Goal: Check status: Check status

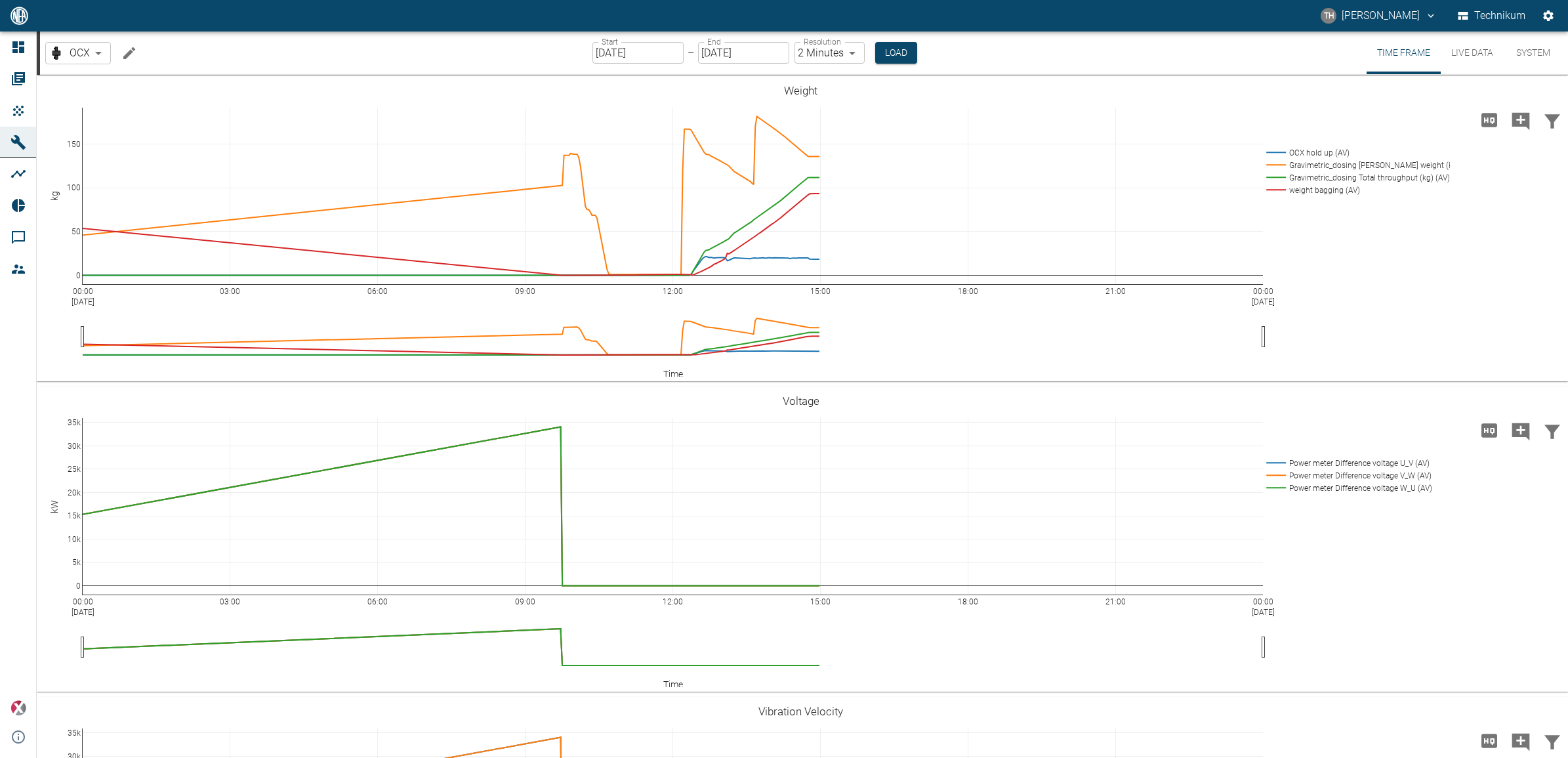
click at [848, 54] on body "TH [PERSON_NAME] Technikum Dashboard Orders Products Machines Analyses Reports …" at bounding box center [784, 379] width 1568 height 758
click at [828, 82] on li "1 Second" at bounding box center [827, 81] width 73 height 24
type input "1sec"
click at [899, 50] on button "Load" at bounding box center [894, 52] width 42 height 22
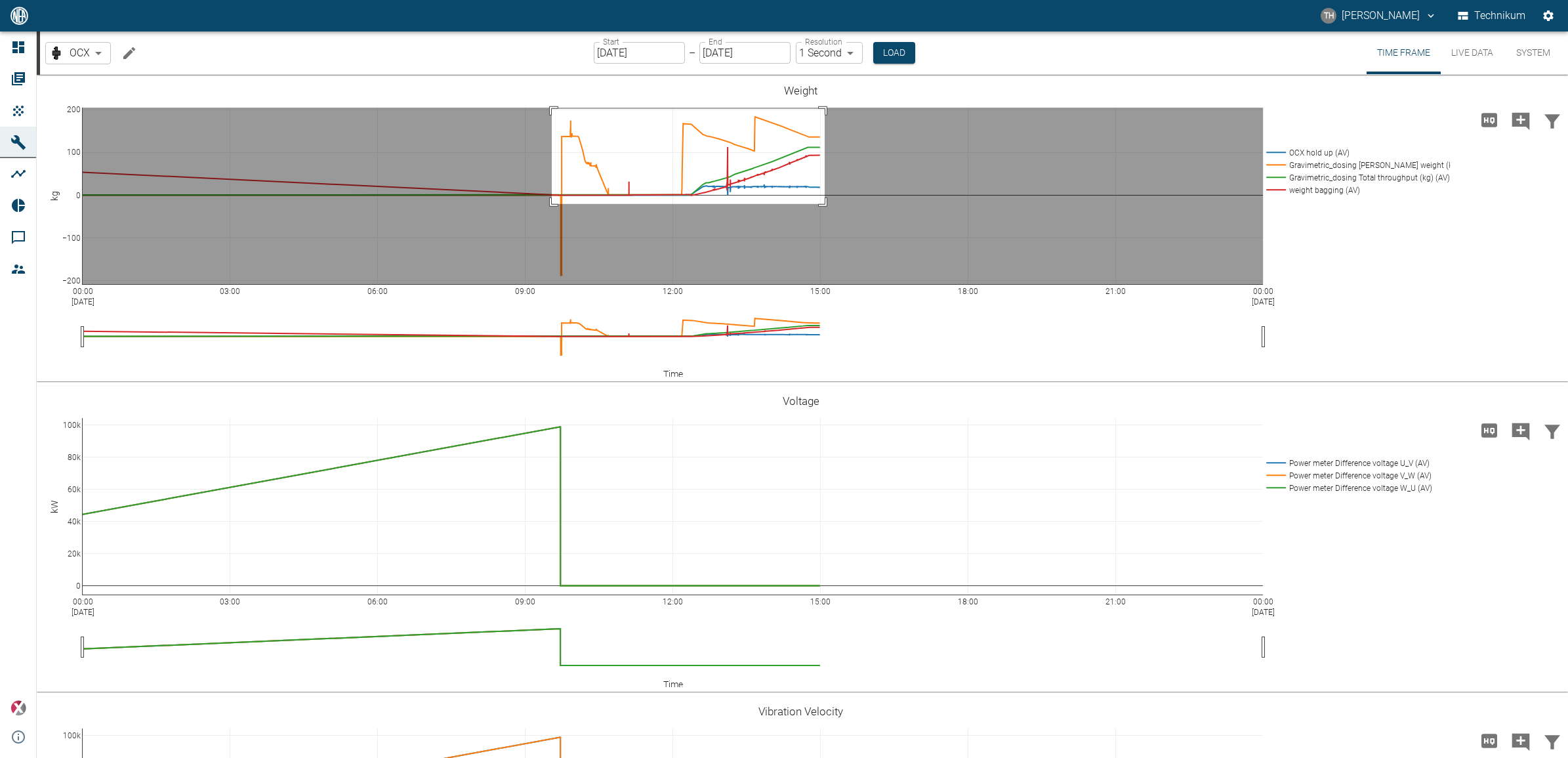
drag, startPoint x: 552, startPoint y: 109, endPoint x: 825, endPoint y: 204, distance: 289.1
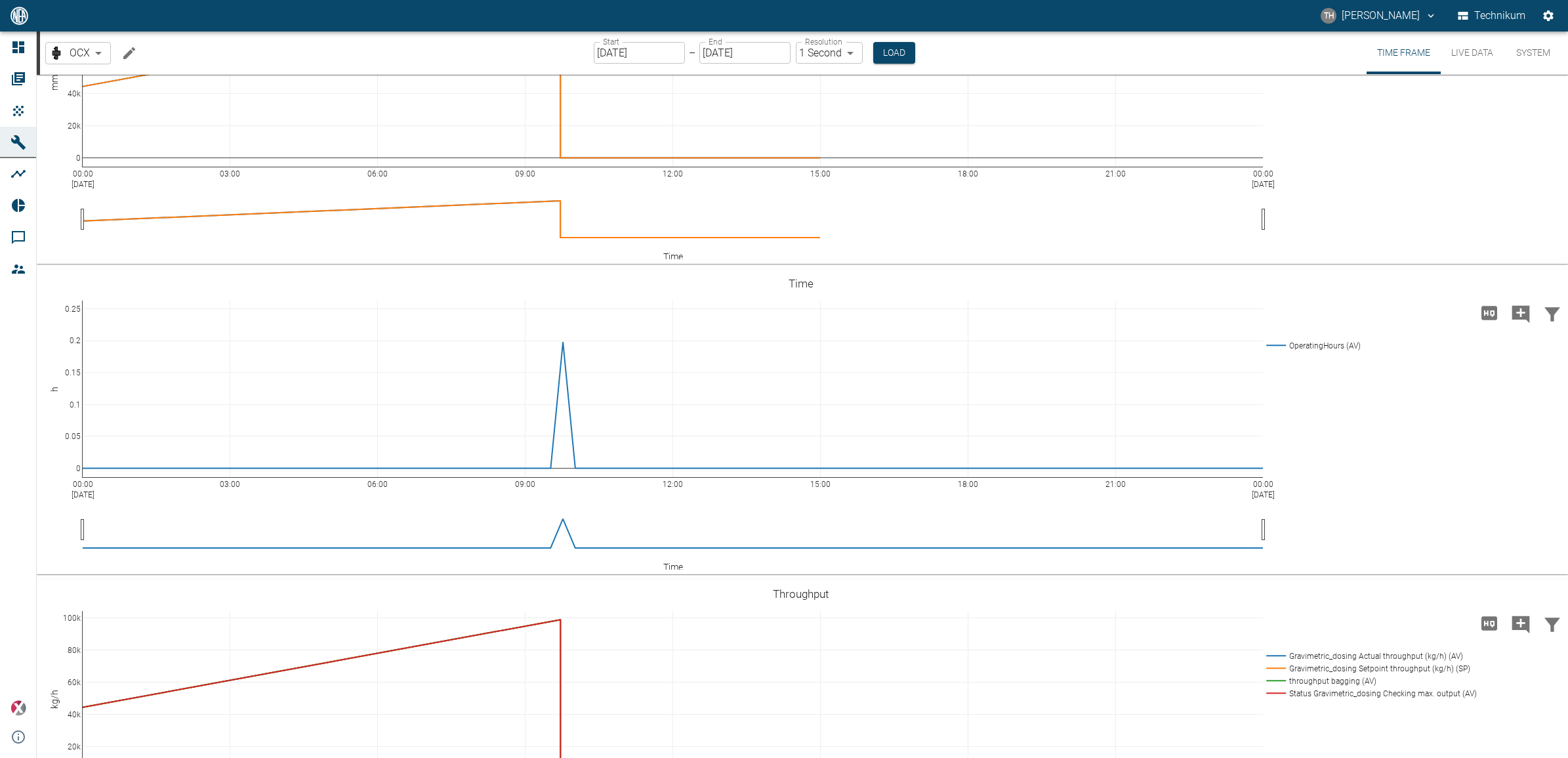
scroll to position [985, 0]
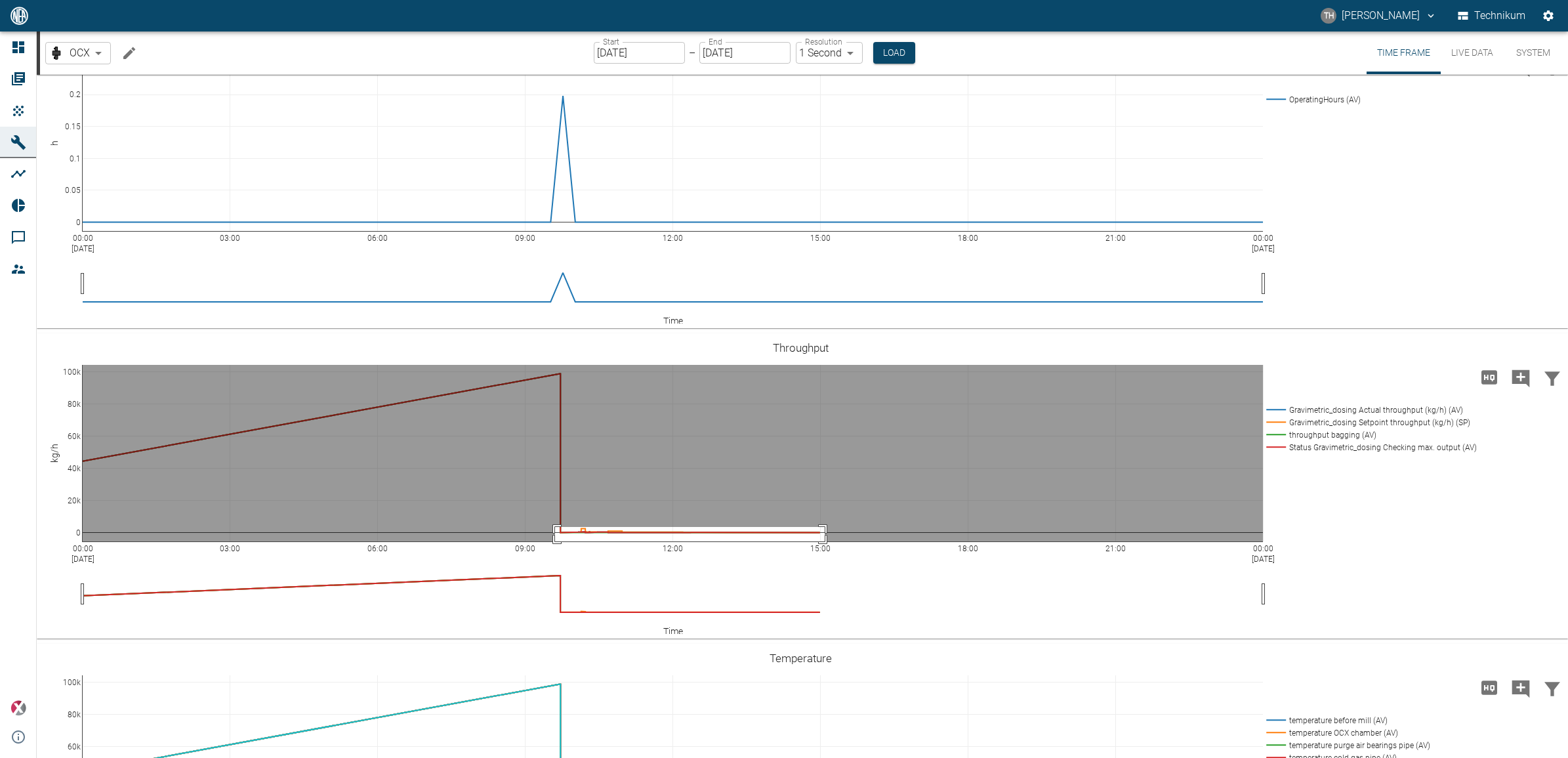
drag, startPoint x: 555, startPoint y: 526, endPoint x: 825, endPoint y: 542, distance: 270.5
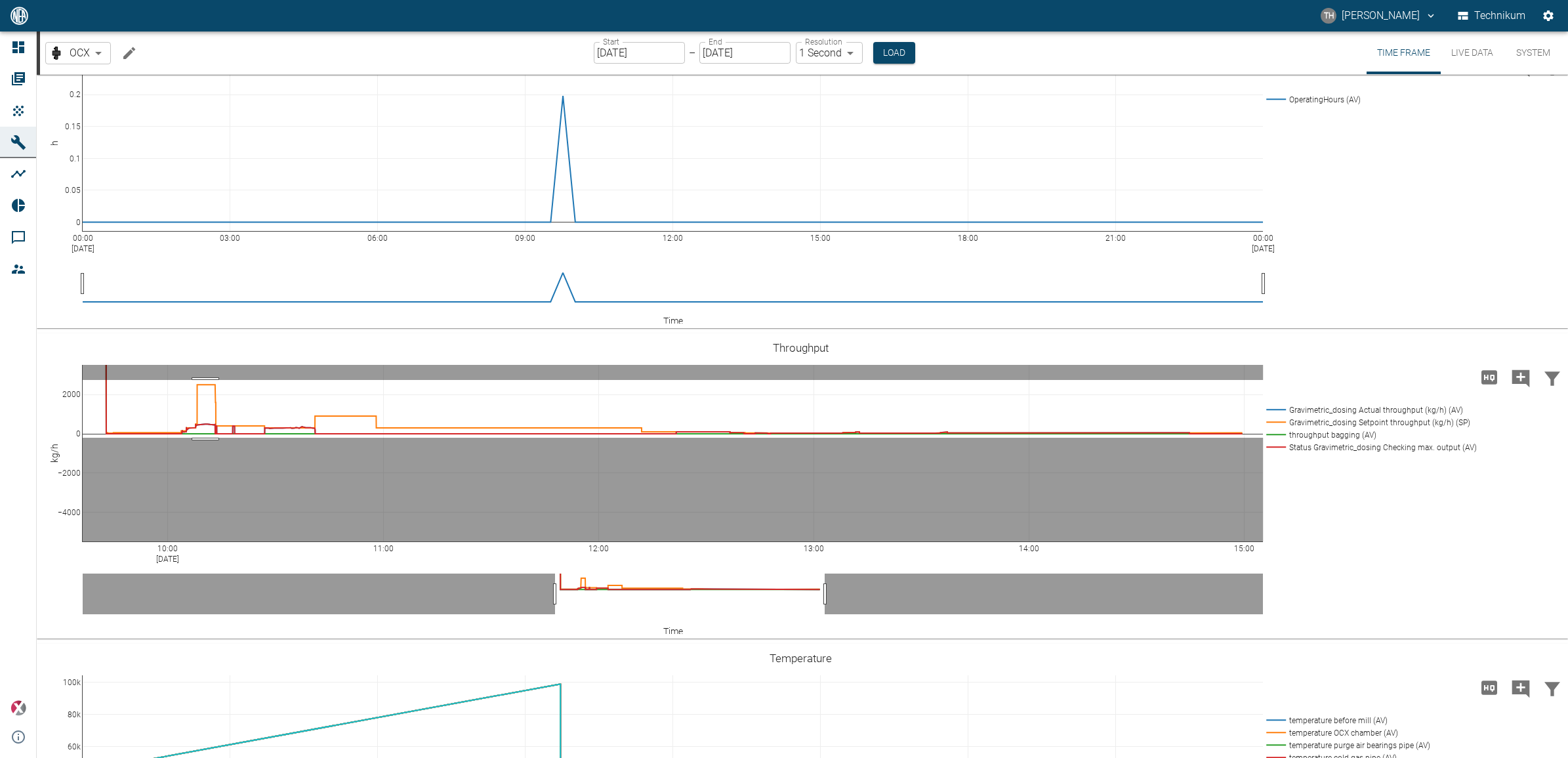
drag, startPoint x: 206, startPoint y: 379, endPoint x: 214, endPoint y: 436, distance: 57.6
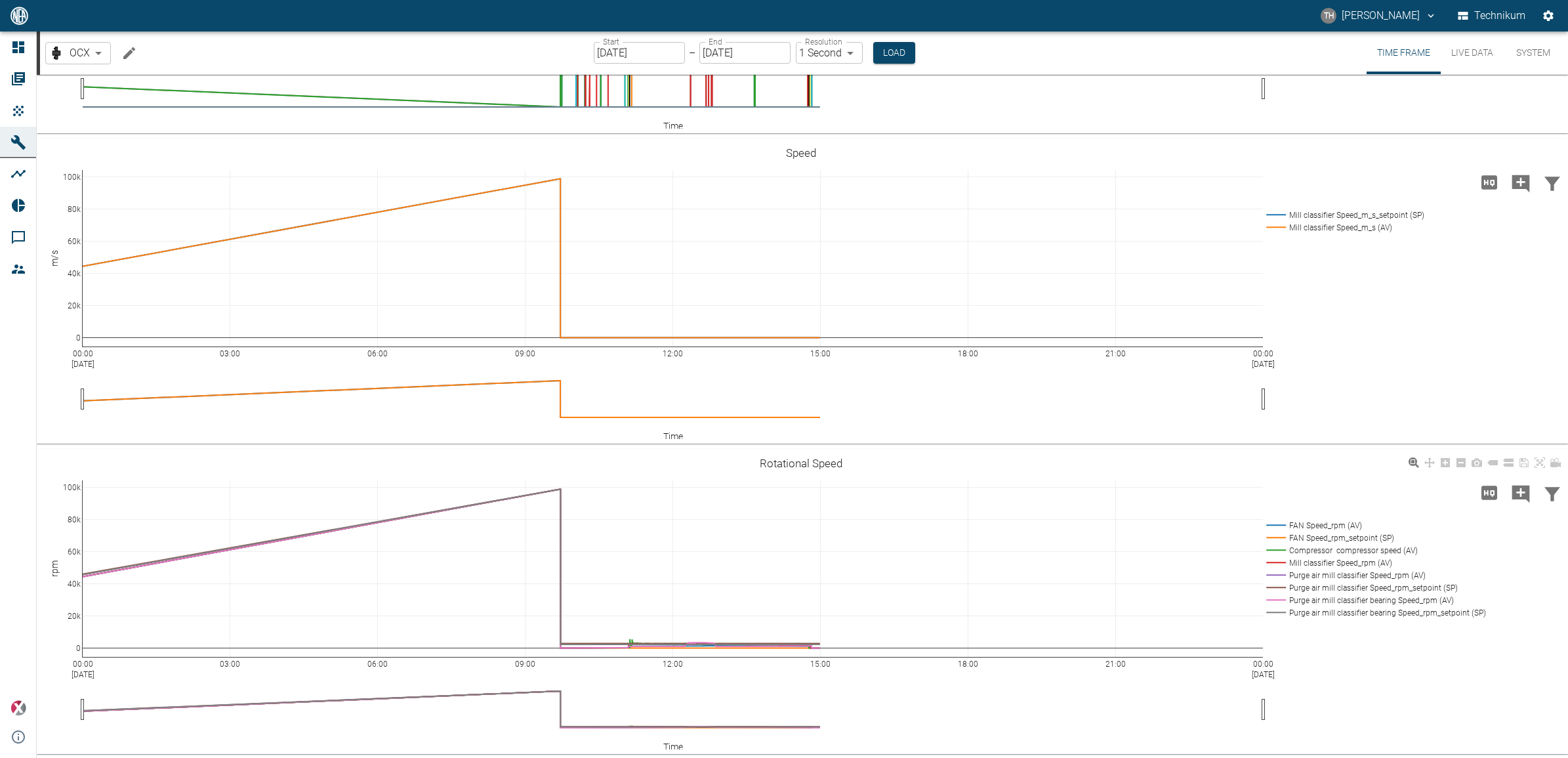
scroll to position [2133, 0]
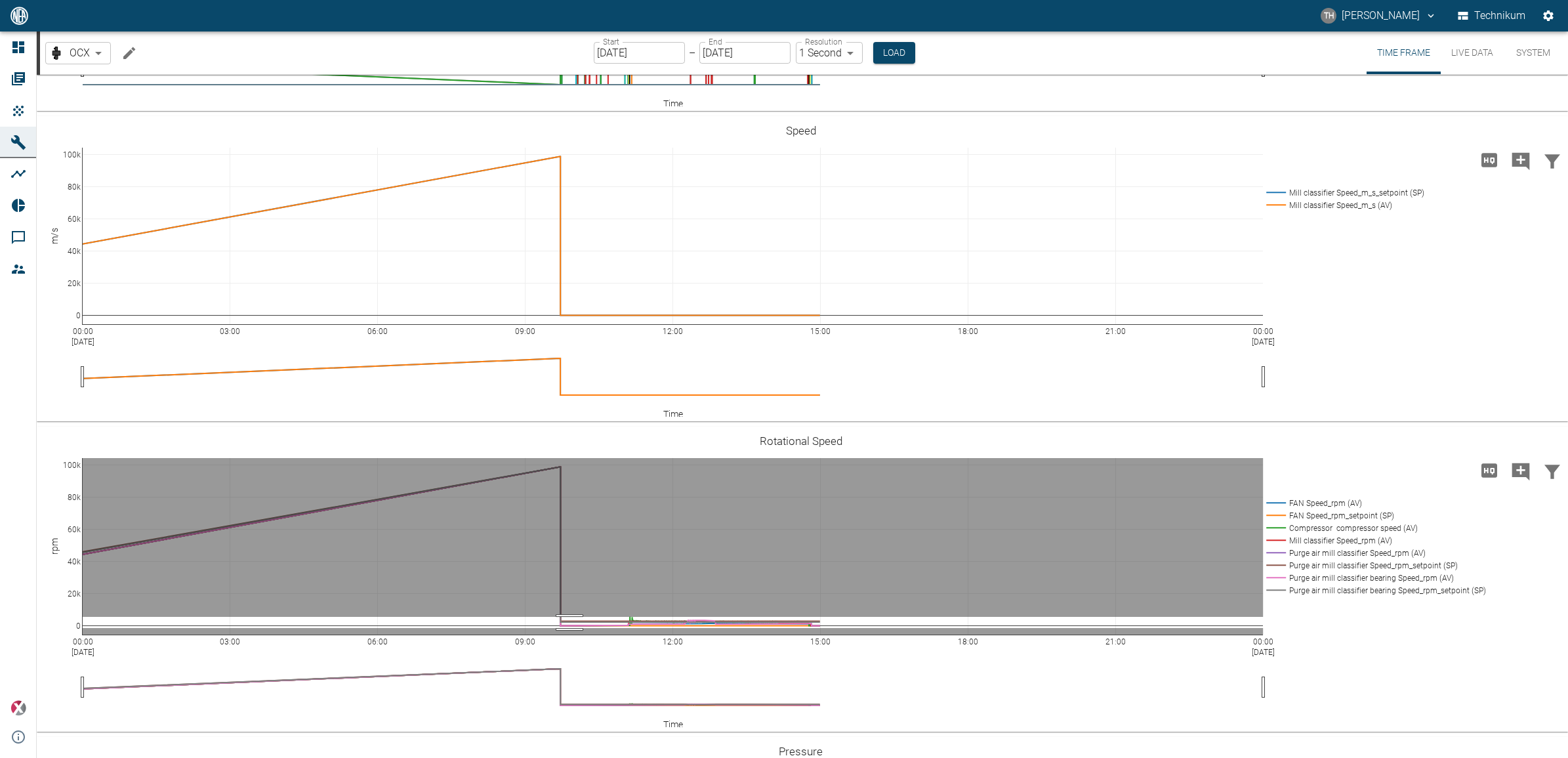
drag, startPoint x: 570, startPoint y: 615, endPoint x: 570, endPoint y: 626, distance: 11.0
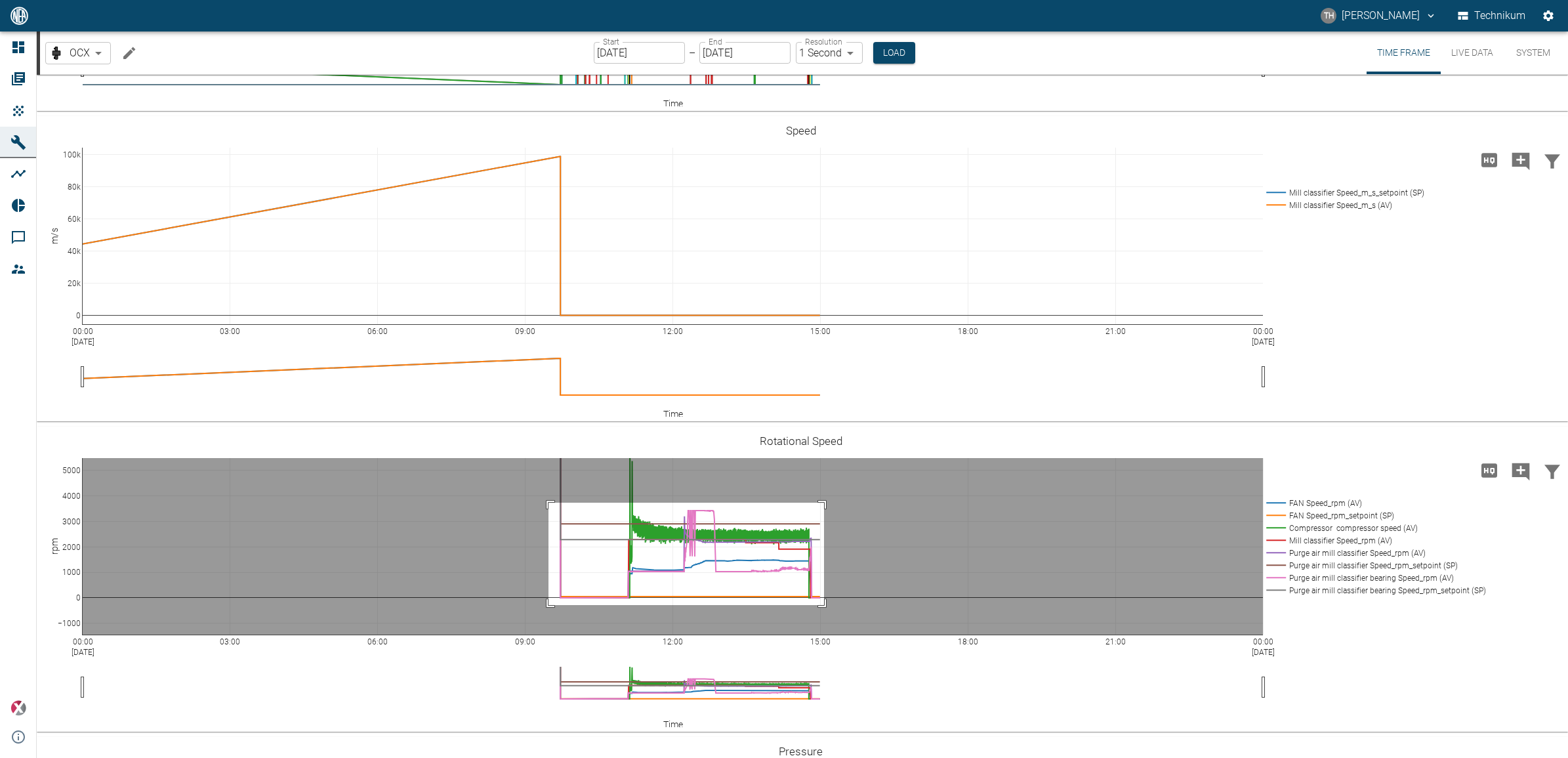
drag, startPoint x: 549, startPoint y: 500, endPoint x: 824, endPoint y: 603, distance: 293.7
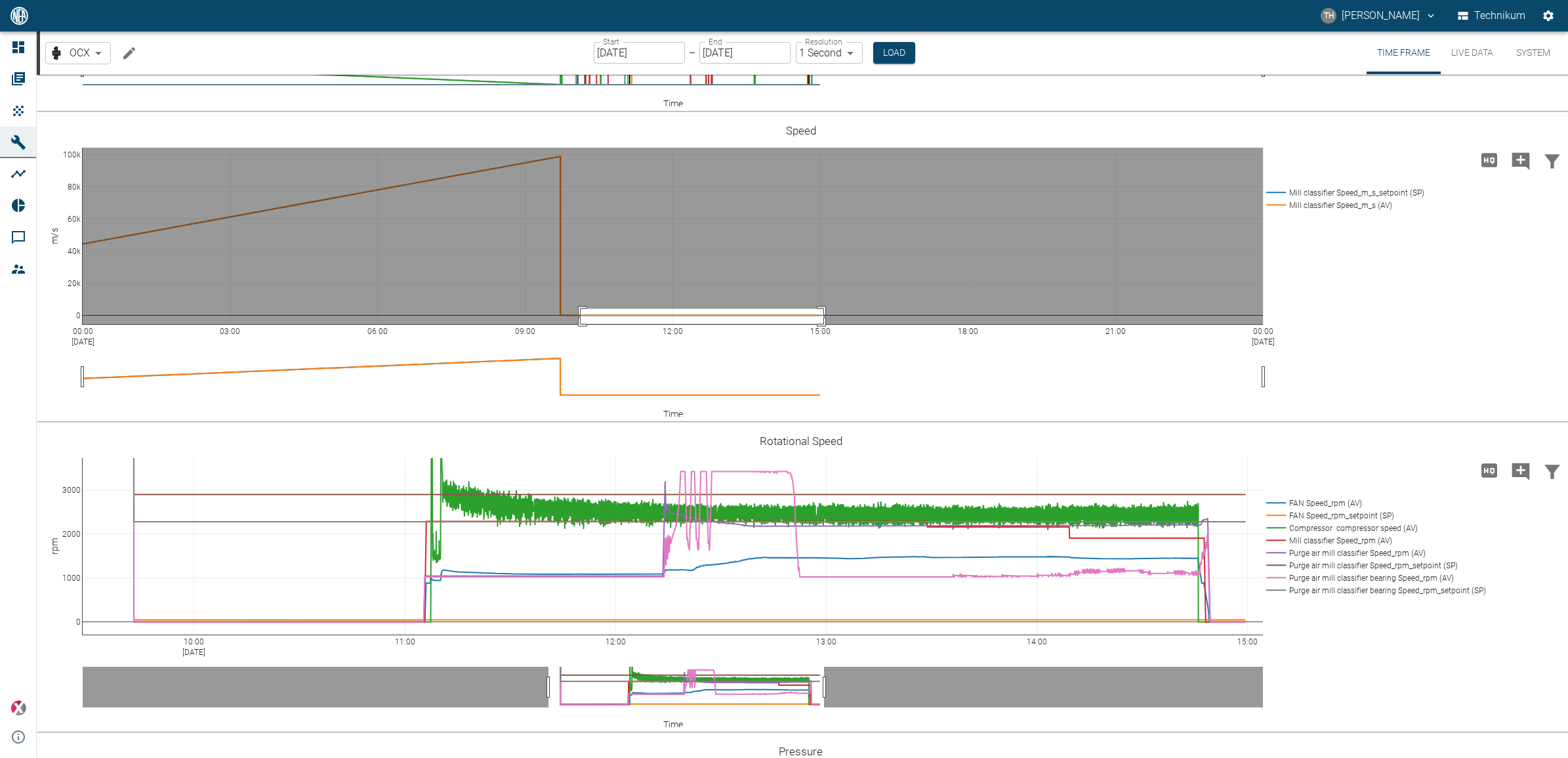
drag, startPoint x: 581, startPoint y: 307, endPoint x: 823, endPoint y: 322, distance: 242.5
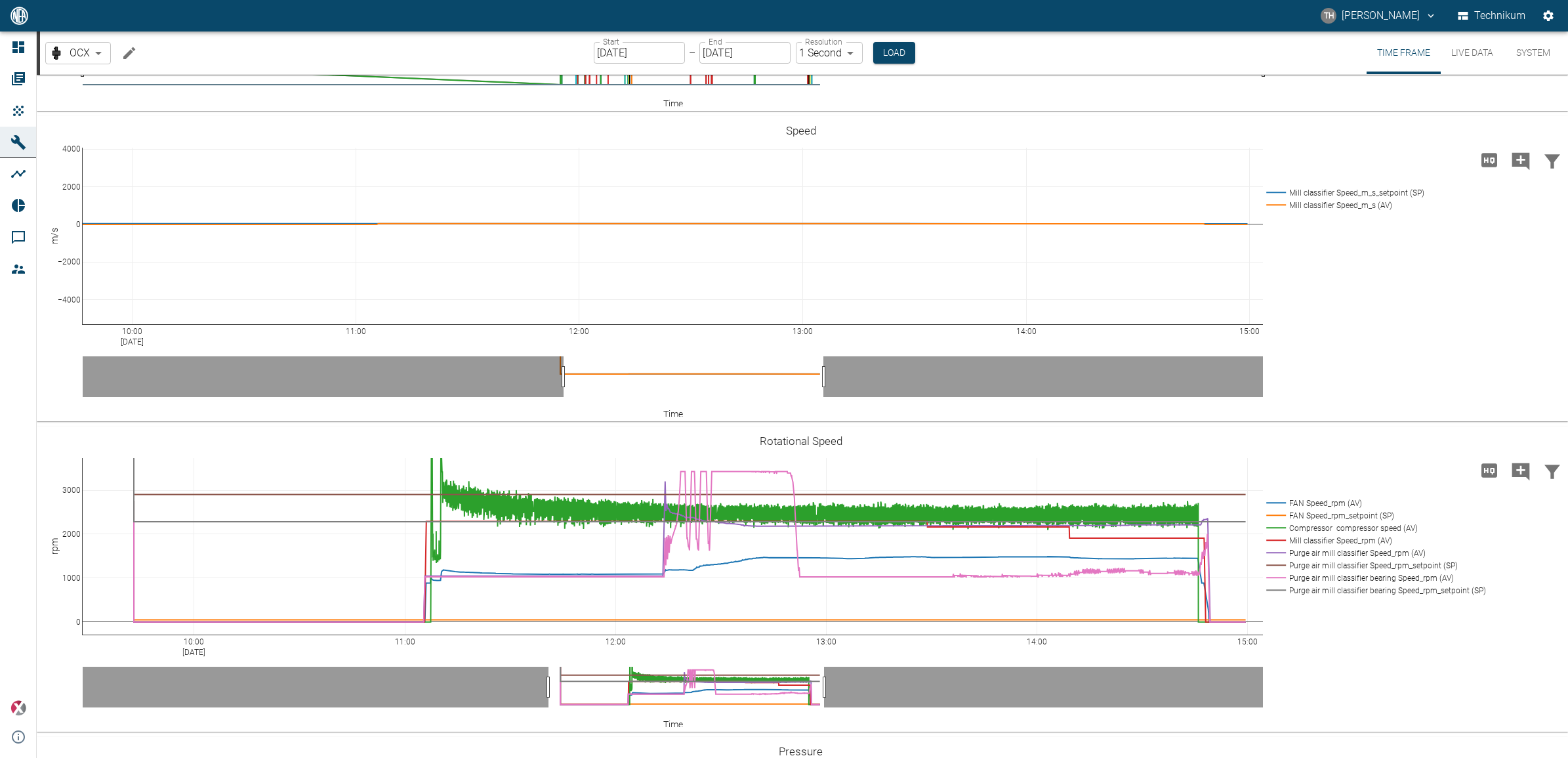
drag, startPoint x: 582, startPoint y: 378, endPoint x: 565, endPoint y: 378, distance: 17.0
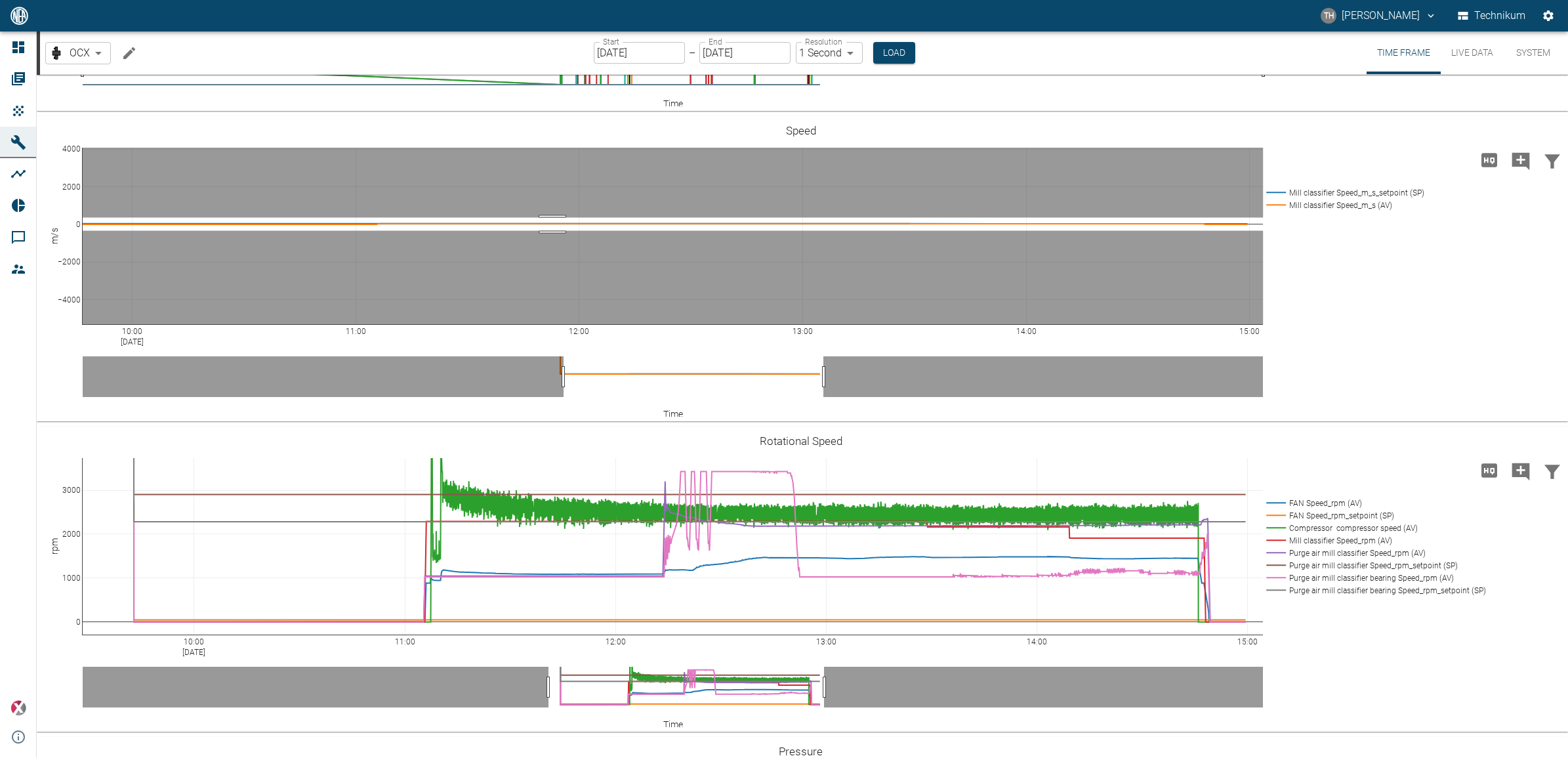
drag, startPoint x: 553, startPoint y: 215, endPoint x: 553, endPoint y: 228, distance: 13.0
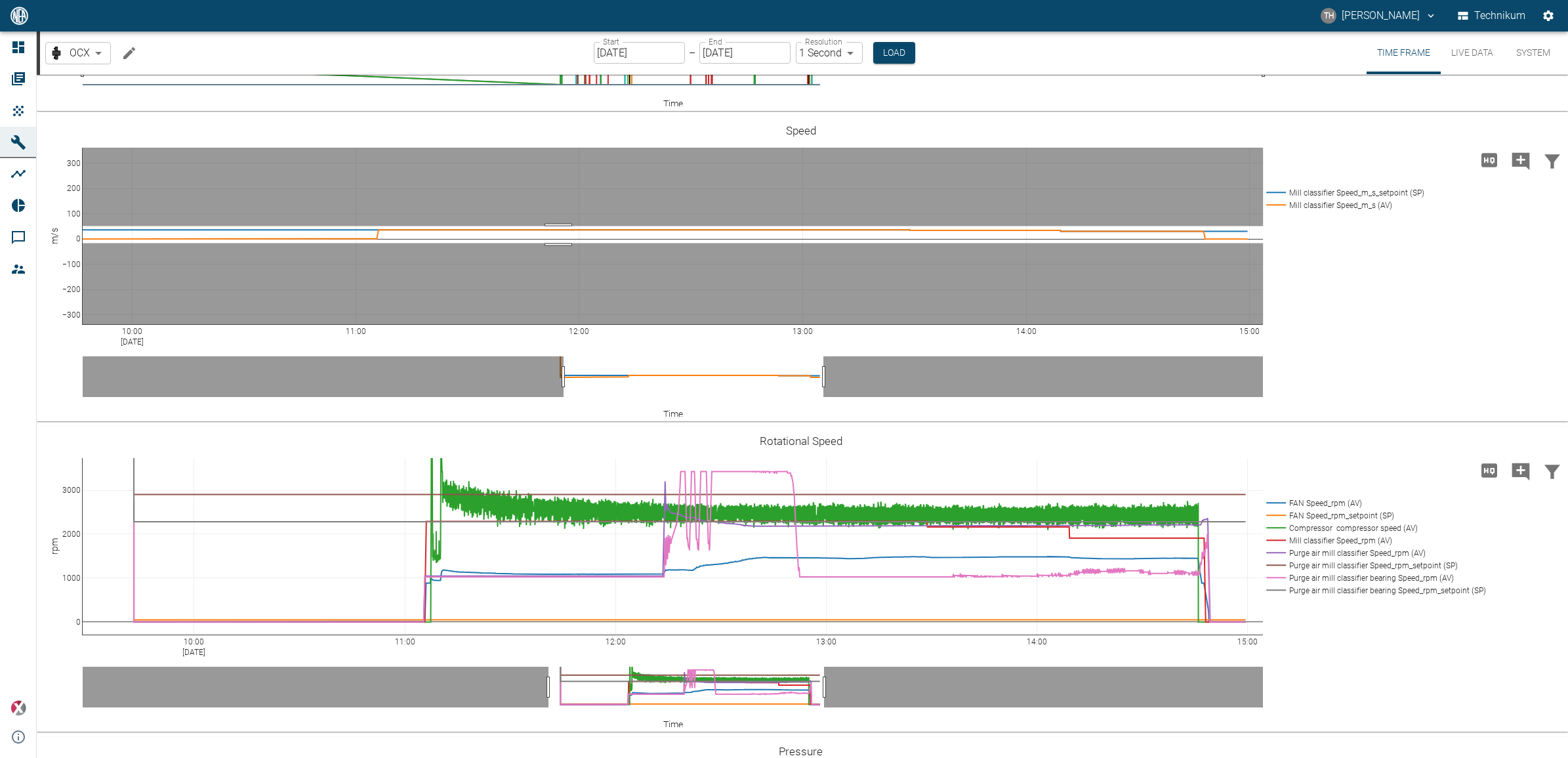
drag, startPoint x: 558, startPoint y: 224, endPoint x: 558, endPoint y: 241, distance: 17.0
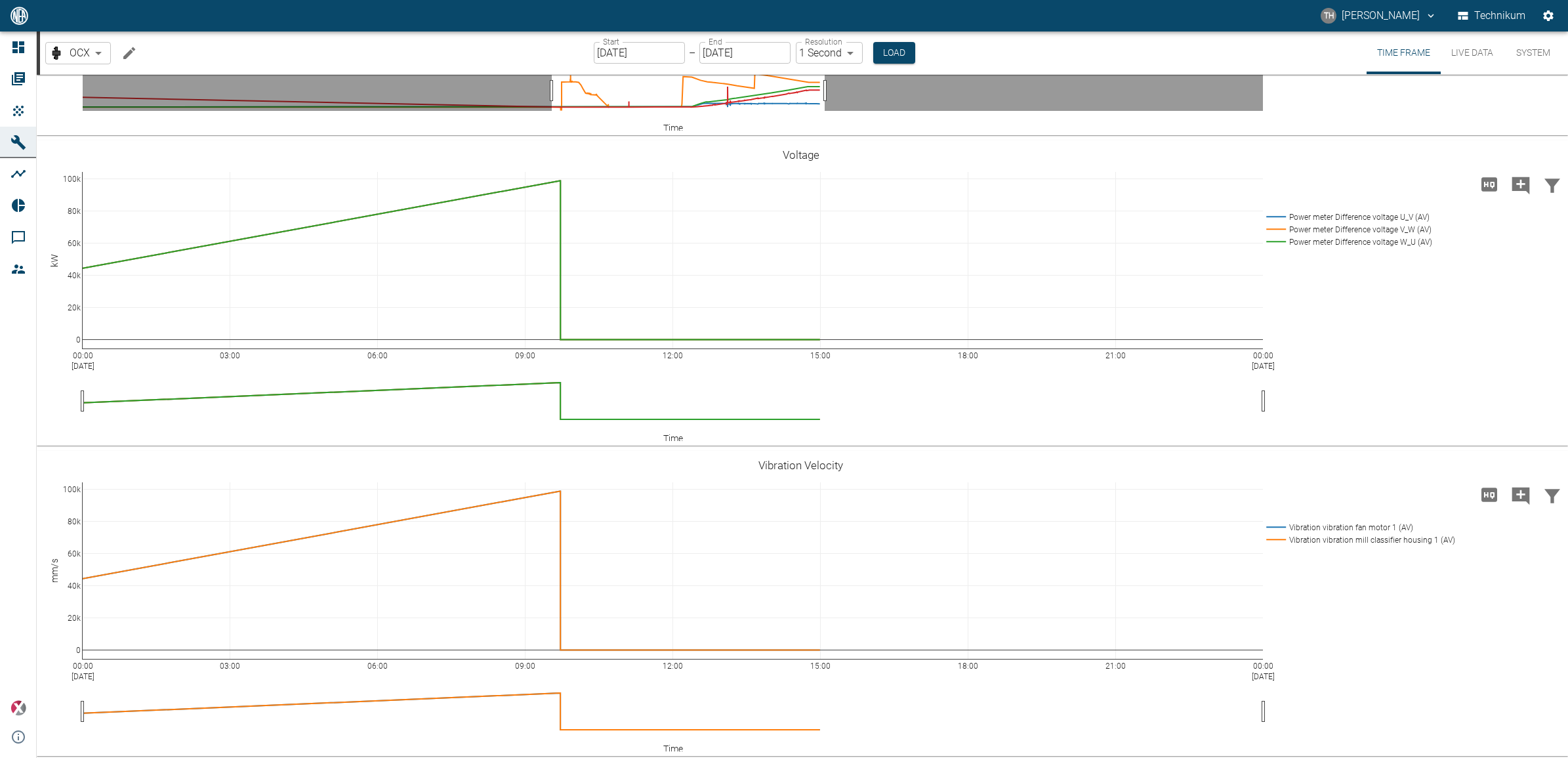
scroll to position [0, 0]
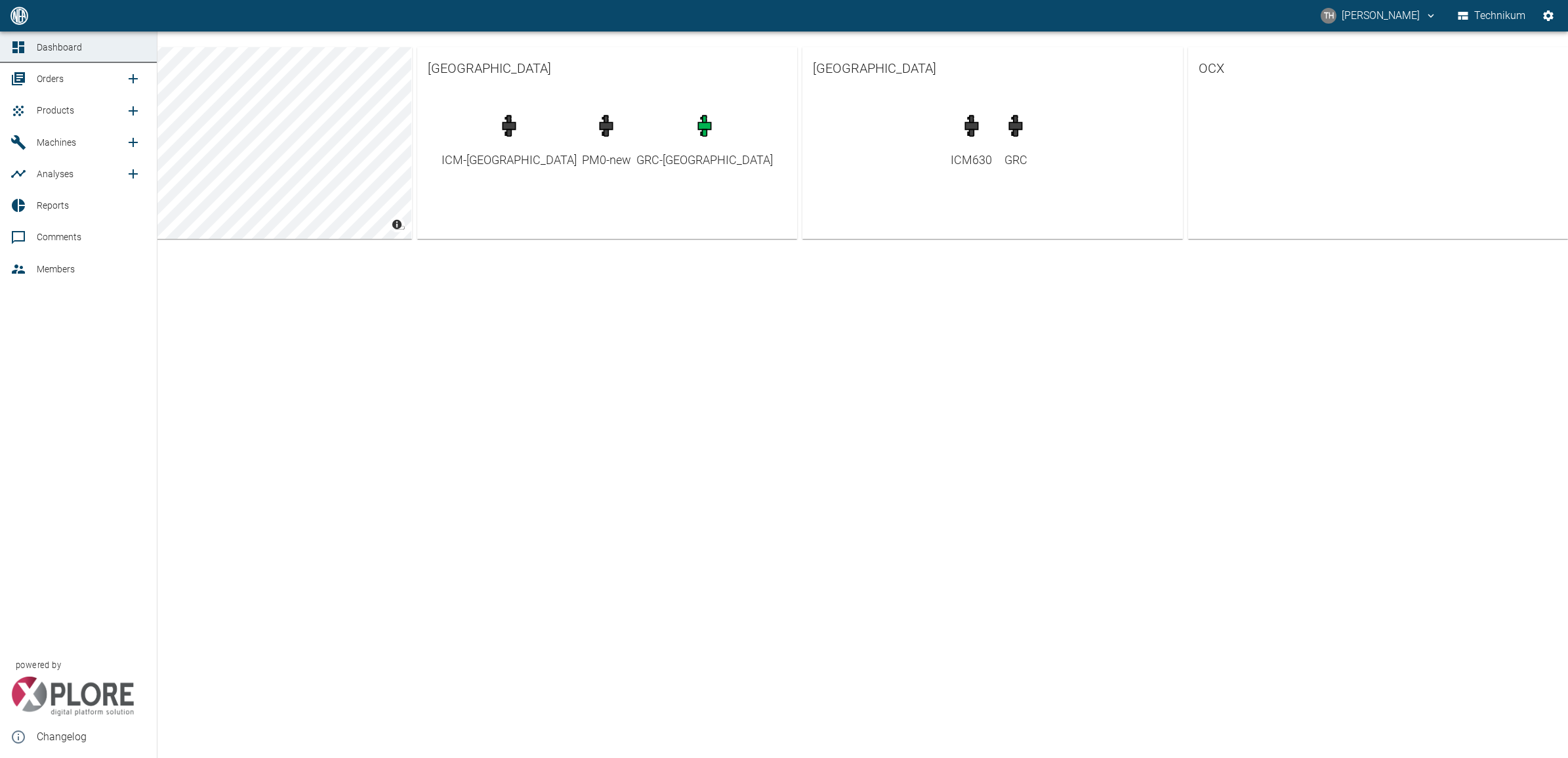
click at [48, 78] on span "Orders" at bounding box center [50, 78] width 27 height 10
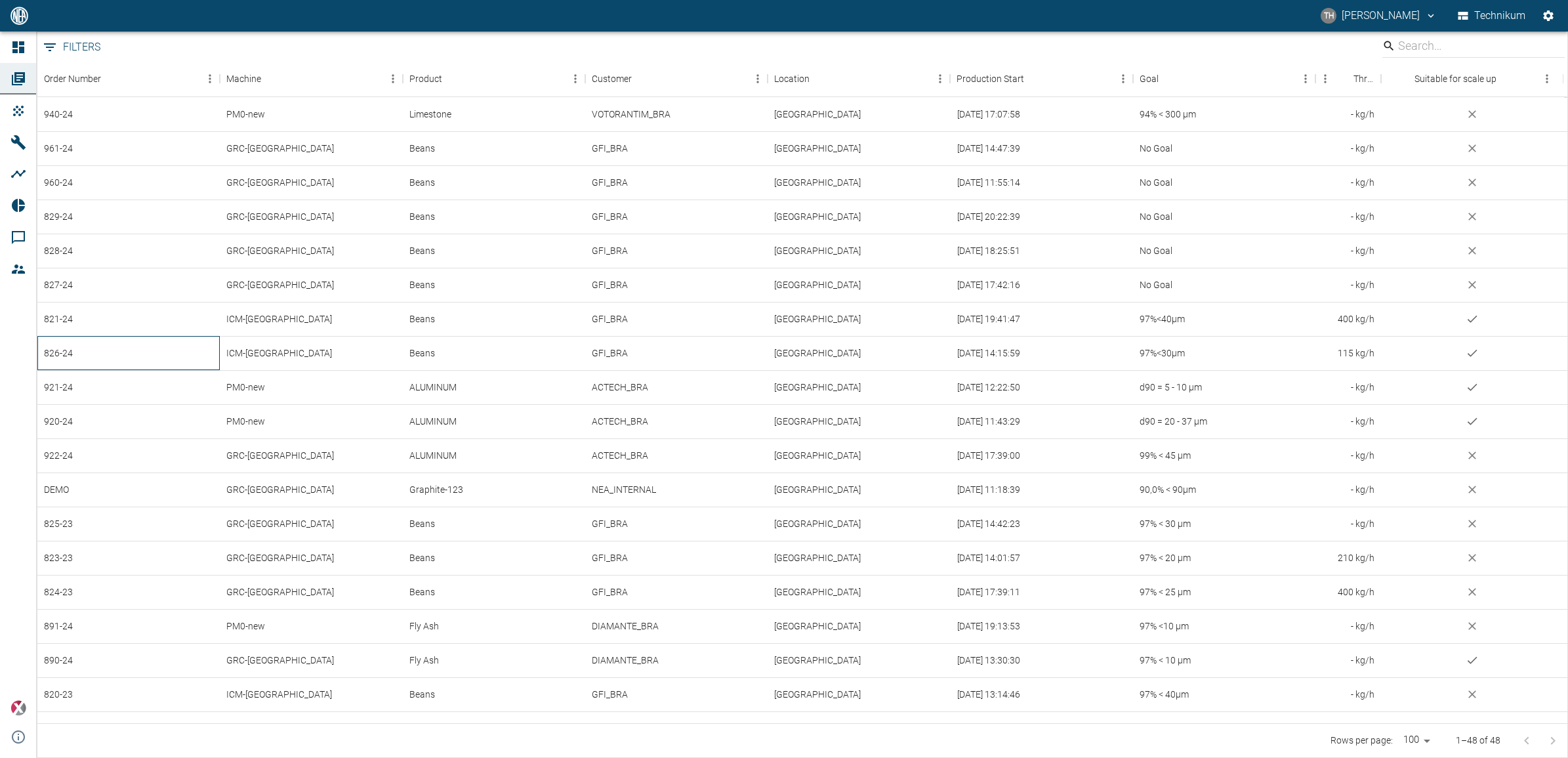
click at [51, 358] on div "826-24" at bounding box center [129, 353] width 182 height 34
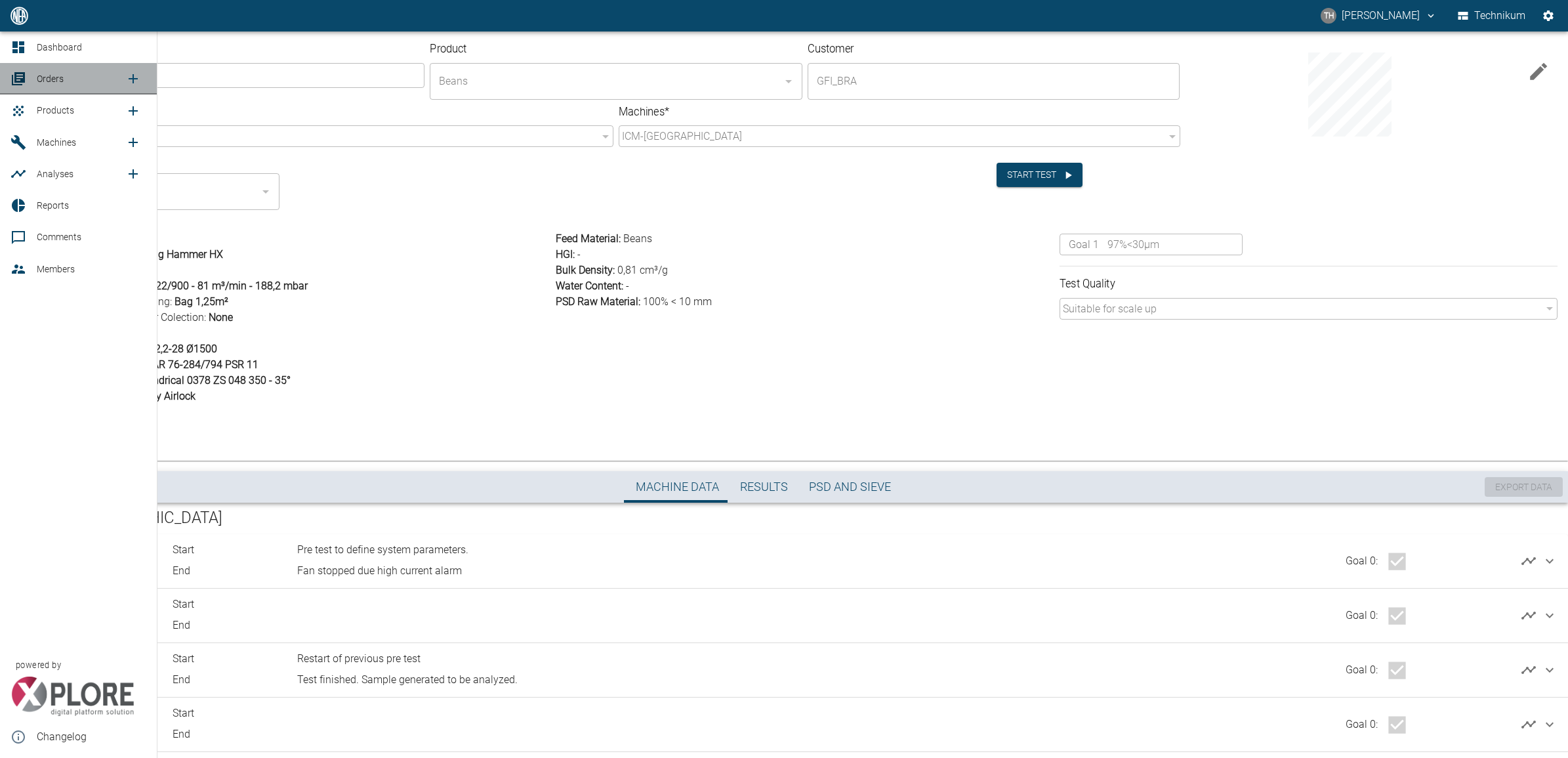
click at [38, 80] on span "Orders" at bounding box center [50, 78] width 27 height 10
